Goal: Feedback & Contribution: Submit feedback/report problem

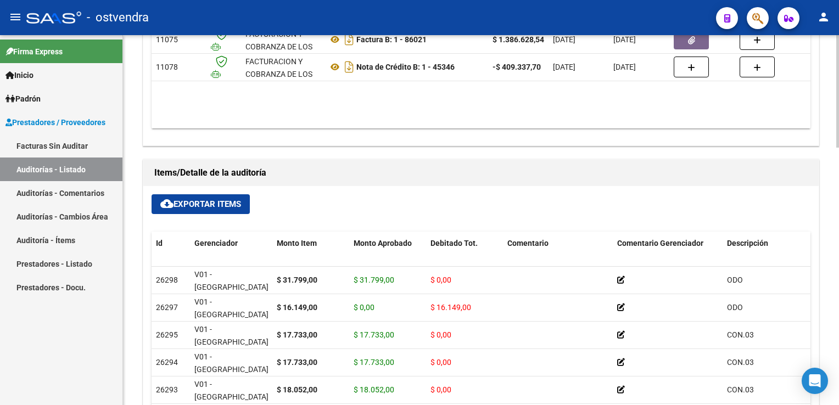
scroll to position [659, 0]
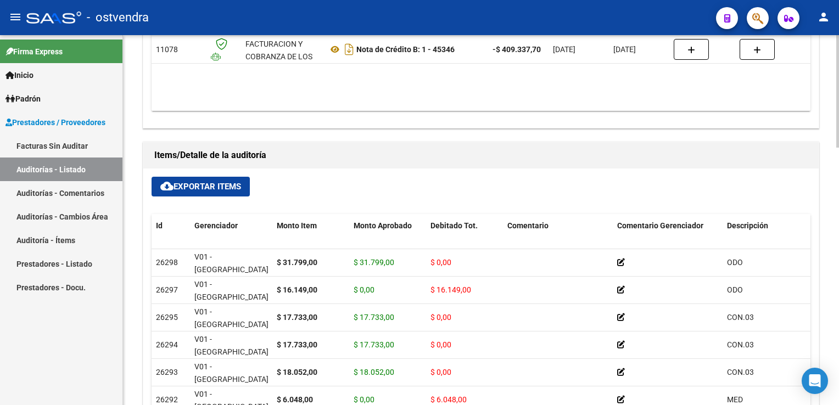
click at [208, 191] on button "cloud_download Exportar Items" at bounding box center [201, 187] width 98 height 20
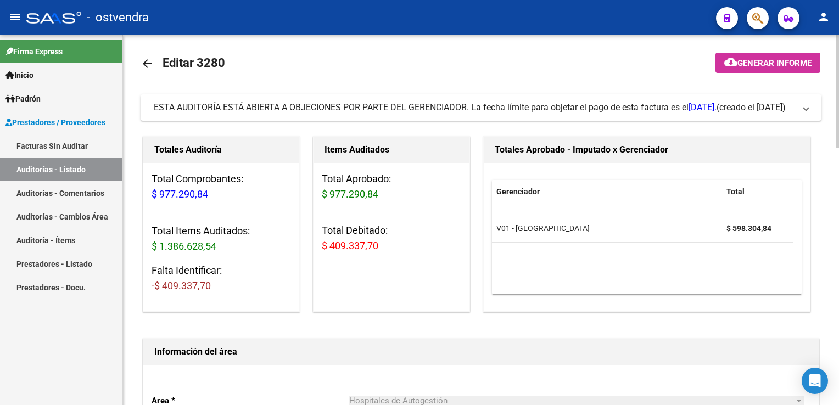
scroll to position [0, 0]
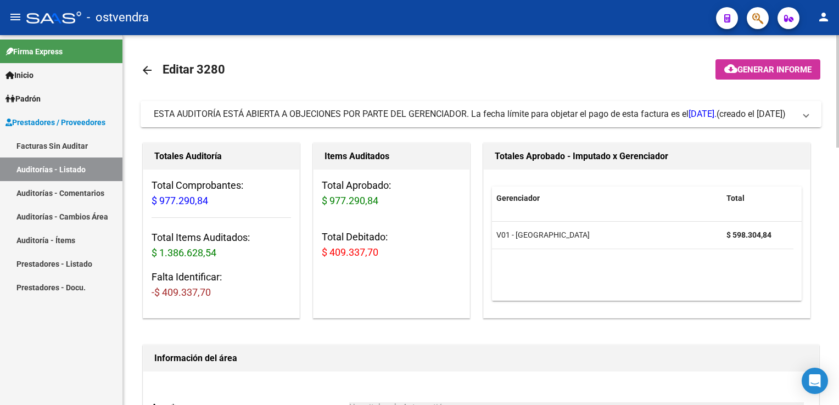
drag, startPoint x: 806, startPoint y: 120, endPoint x: 754, endPoint y: 125, distance: 51.9
click at [804, 120] on mat-expansion-panel-header "ESTA AUDITORÍA ESTÁ ABIERTA A OBJECIONES POR PARTE DEL GERENCIADOR. La fecha lí…" at bounding box center [481, 114] width 681 height 26
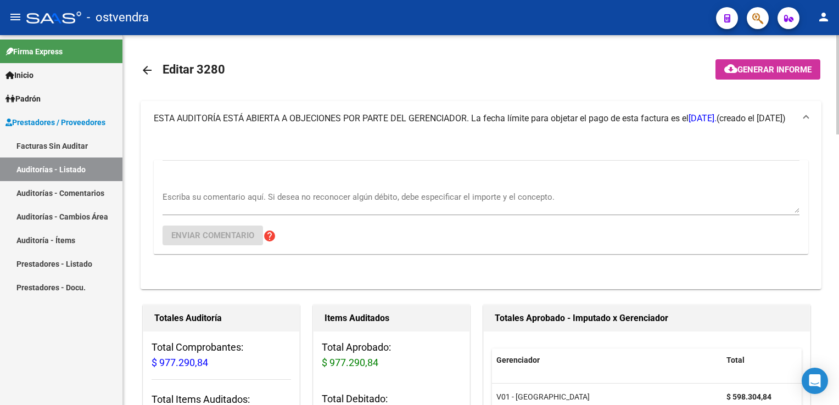
click at [257, 179] on div "Escriba su comentario aquí. Si desea no reconocer algún débito, debe especifica…" at bounding box center [481, 207] width 637 height 94
click at [240, 190] on div "Escriba su comentario aquí. Si desea no reconocer algún débito, debe especifica…" at bounding box center [481, 199] width 637 height 34
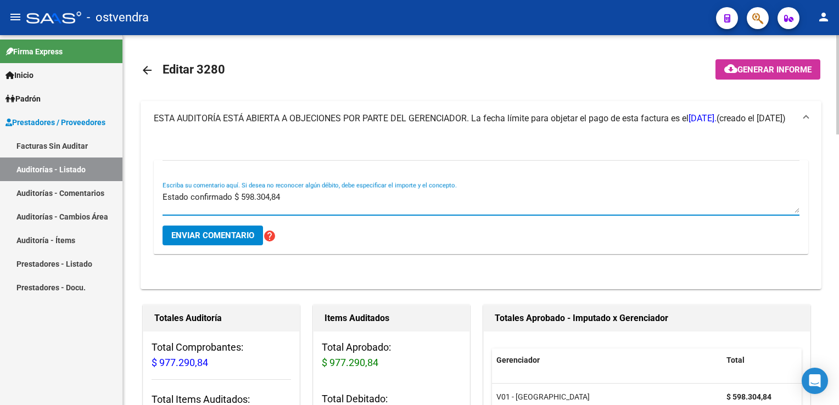
type textarea "Estado confirmado $ 598.304,84"
click at [236, 238] on span "Enviar comentario" at bounding box center [212, 236] width 83 height 10
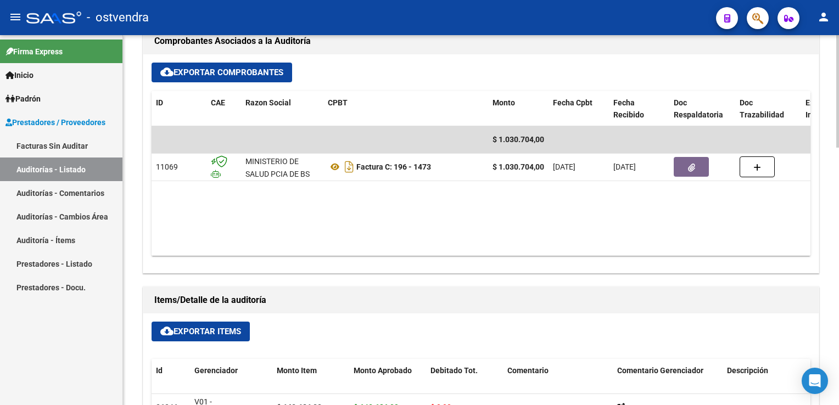
scroll to position [494, 0]
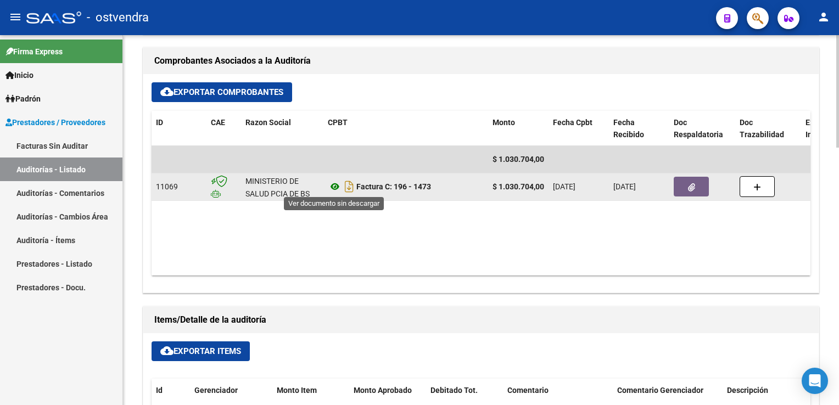
click at [331, 186] on icon at bounding box center [335, 186] width 14 height 13
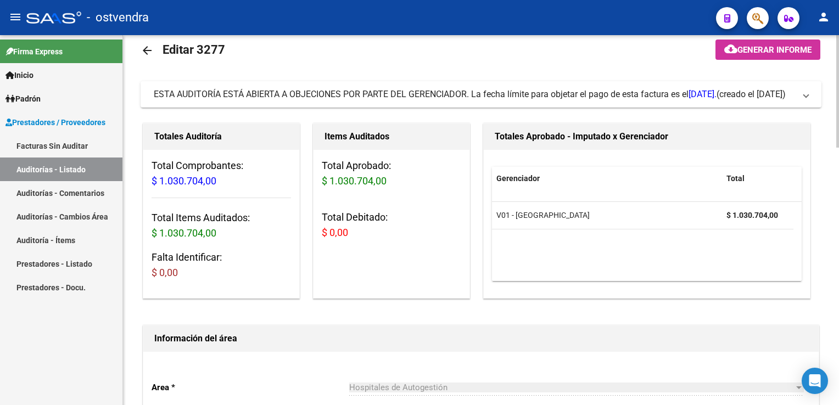
scroll to position [0, 0]
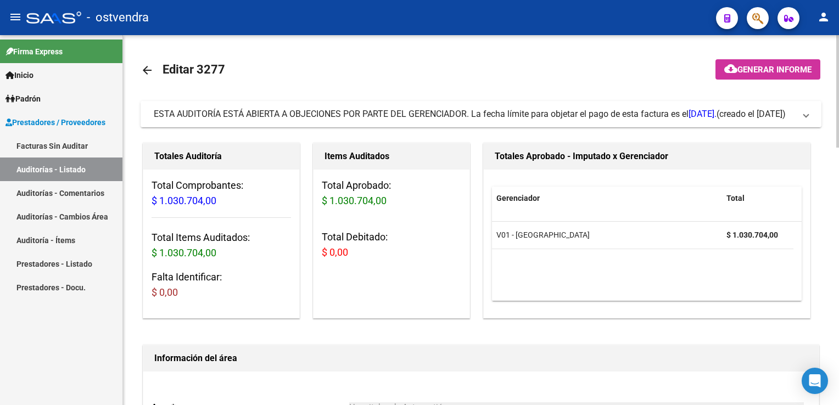
click at [799, 120] on span "ESTA AUDITORÍA ESTÁ ABIERTA A OBJECIONES POR PARTE DEL GERENCIADOR. La fecha lí…" at bounding box center [479, 114] width 650 height 12
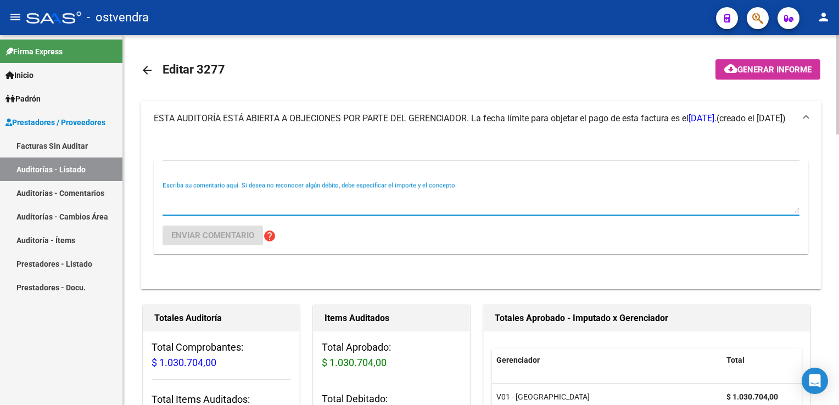
click at [288, 205] on textarea "Escriba su comentario aquí. Si desea no reconocer algún débito, debe especifica…" at bounding box center [481, 202] width 637 height 22
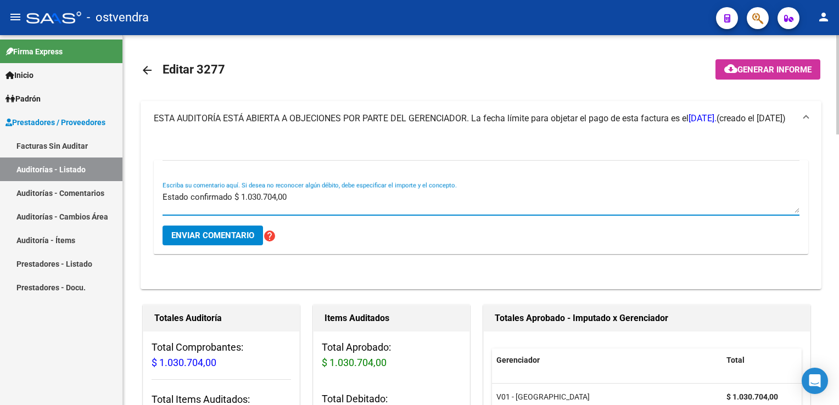
type textarea "Estado confirmado $ 1.030.704,00"
click at [232, 230] on button "Enviar comentario" at bounding box center [213, 236] width 101 height 20
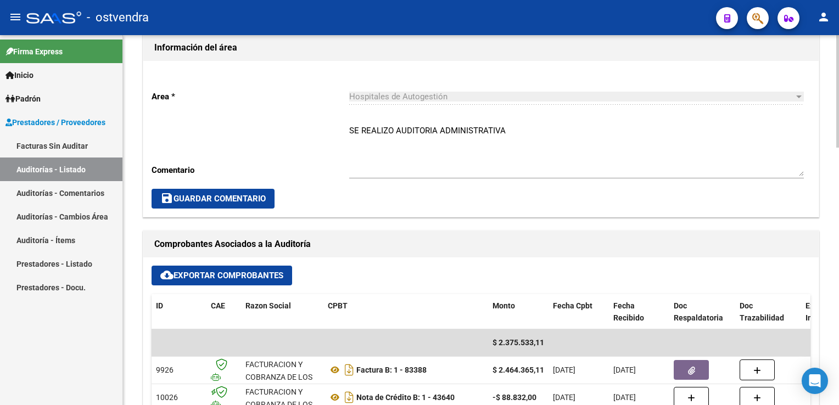
scroll to position [494, 0]
